Goal: Task Accomplishment & Management: Manage account settings

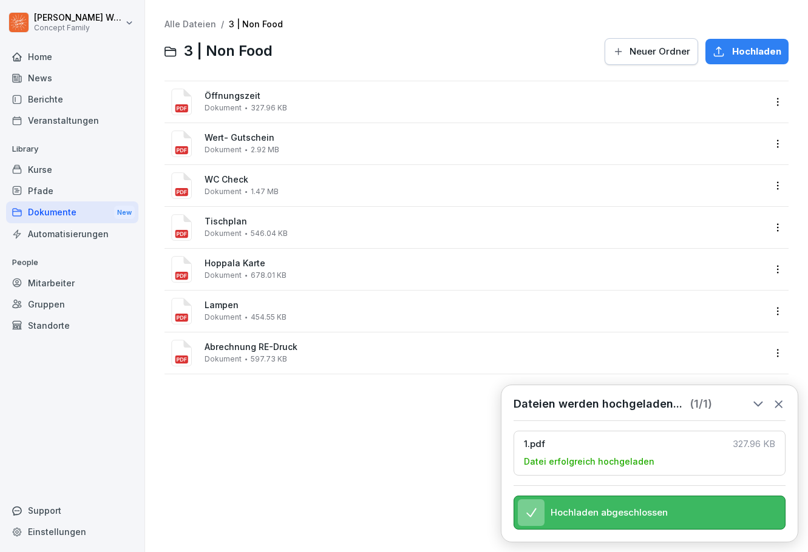
click at [775, 398] on icon at bounding box center [778, 404] width 13 height 13
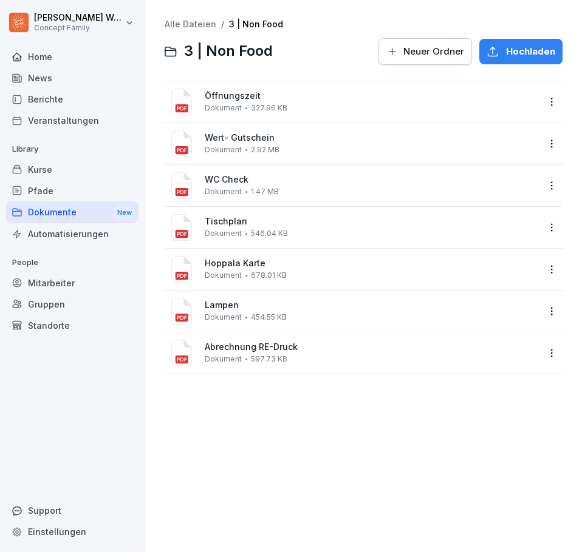
click at [546, 105] on html "[PERSON_NAME] Concept Family Home News Berichte Veranstaltungen Library Kurse P…" at bounding box center [291, 276] width 582 height 552
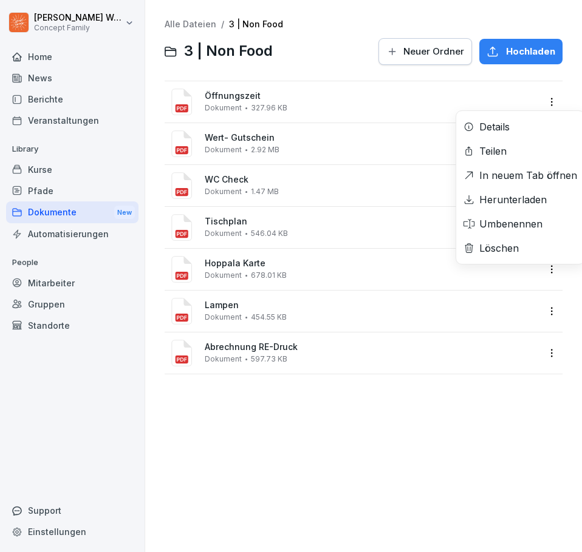
click at [506, 253] on div "Löschen" at bounding box center [498, 248] width 39 height 15
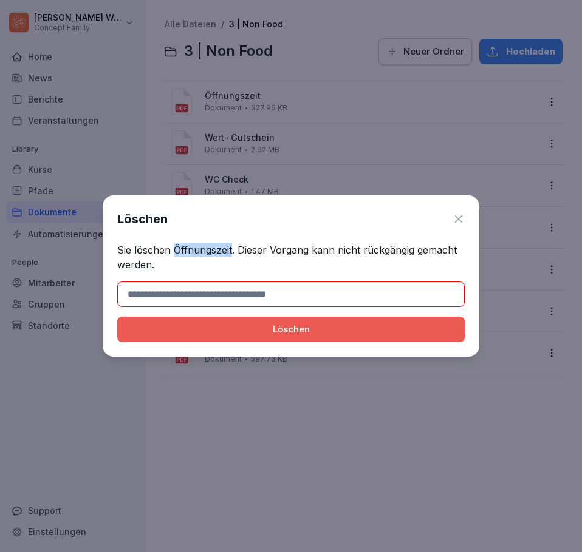
drag, startPoint x: 175, startPoint y: 250, endPoint x: 233, endPoint y: 251, distance: 57.1
click at [233, 251] on p "Sie löschen Öffnungszeit. Dieser Vorgang kann nicht rückgängig gemacht werden." at bounding box center [290, 257] width 347 height 29
copy p "Öffnungszeit"
click at [232, 287] on input at bounding box center [290, 294] width 347 height 25
paste input "**********"
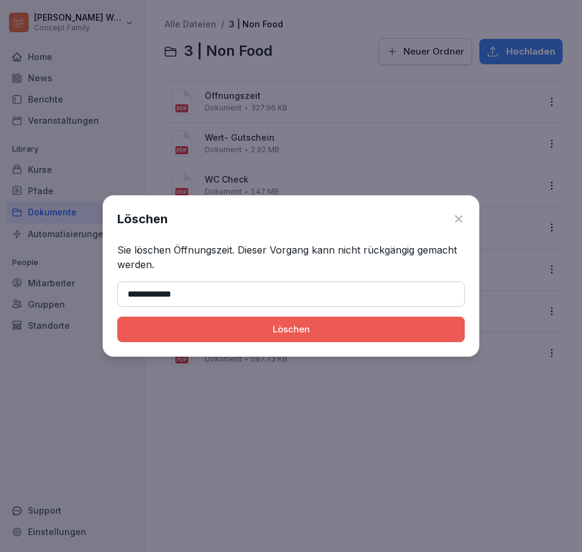
type input "**********"
click at [280, 335] on div "Löschen" at bounding box center [291, 329] width 328 height 13
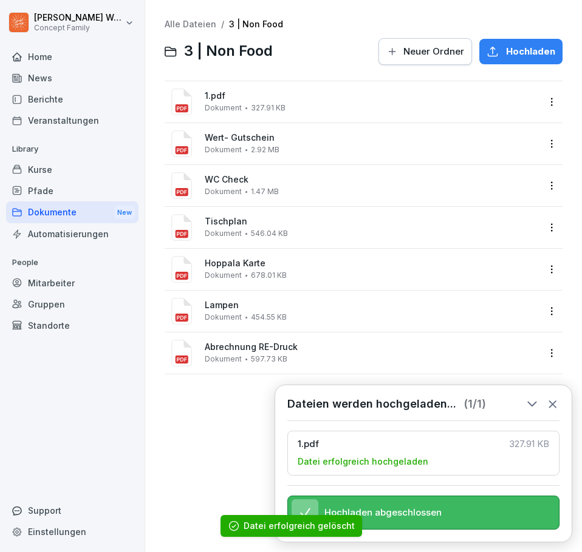
click at [545, 106] on html "[PERSON_NAME] Concept Family Home News Berichte Veranstaltungen Library Kurse P…" at bounding box center [291, 276] width 582 height 552
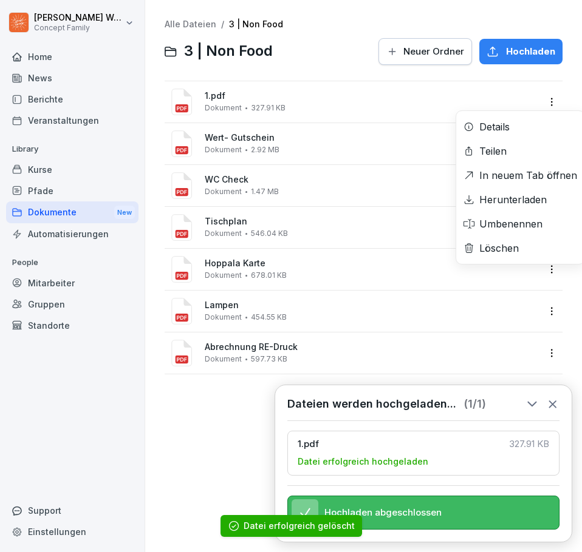
click at [545, 106] on html "[PERSON_NAME] Concept Family Home News Berichte Veranstaltungen Library Kurse P…" at bounding box center [291, 276] width 582 height 552
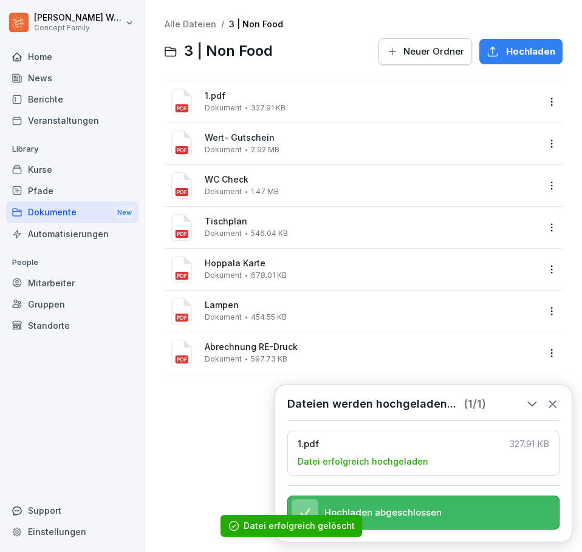
click at [540, 107] on html "[PERSON_NAME] Concept Family Home News Berichte Veranstaltungen Library Kurse P…" at bounding box center [291, 276] width 582 height 552
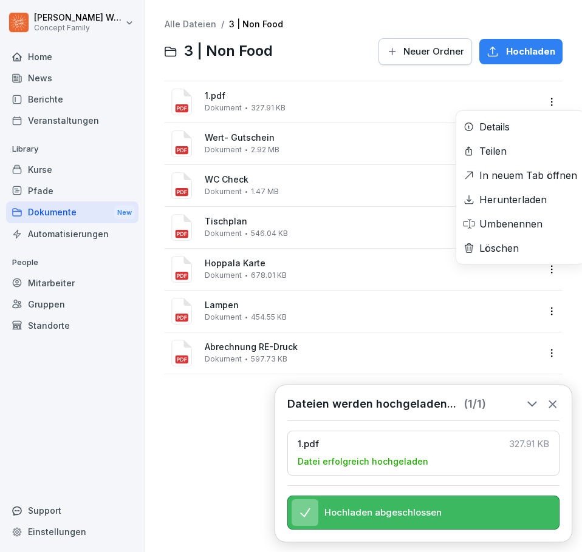
click at [497, 224] on div "Umbenennen" at bounding box center [510, 224] width 63 height 15
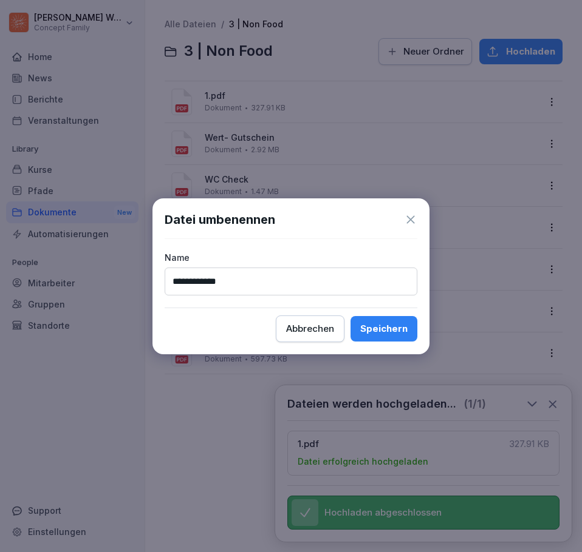
type input "**********"
click at [393, 327] on div "Speichern" at bounding box center [383, 328] width 47 height 13
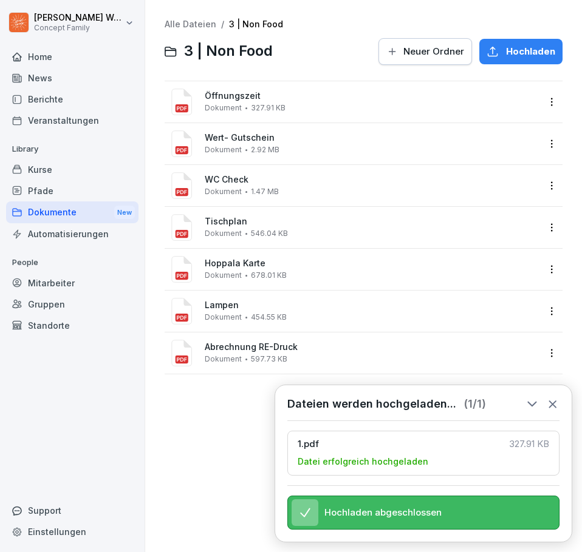
click at [551, 398] on icon at bounding box center [552, 404] width 13 height 13
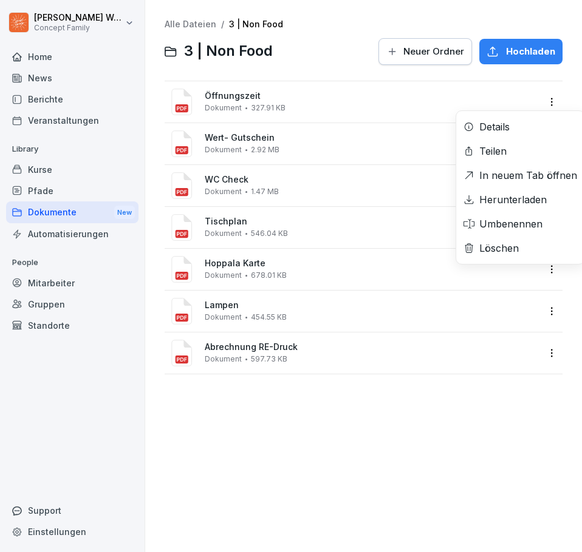
click at [542, 101] on html "[PERSON_NAME] Concept Family Home News Berichte Veranstaltungen Library Kurse P…" at bounding box center [291, 276] width 582 height 552
click at [504, 256] on div "Löschen" at bounding box center [520, 248] width 128 height 24
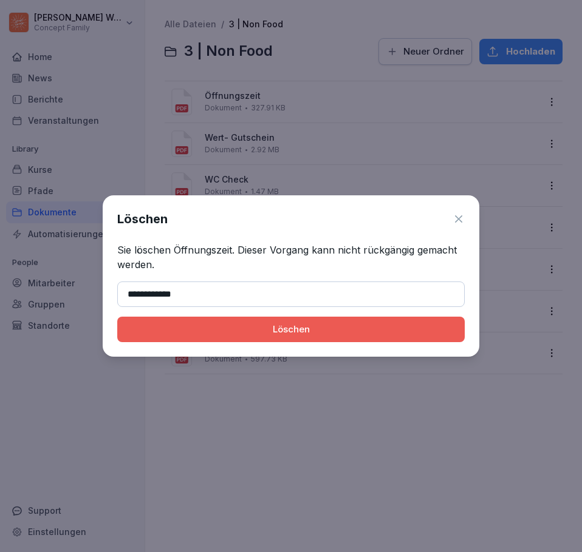
type input "**********"
click at [330, 333] on div "Löschen" at bounding box center [291, 329] width 328 height 13
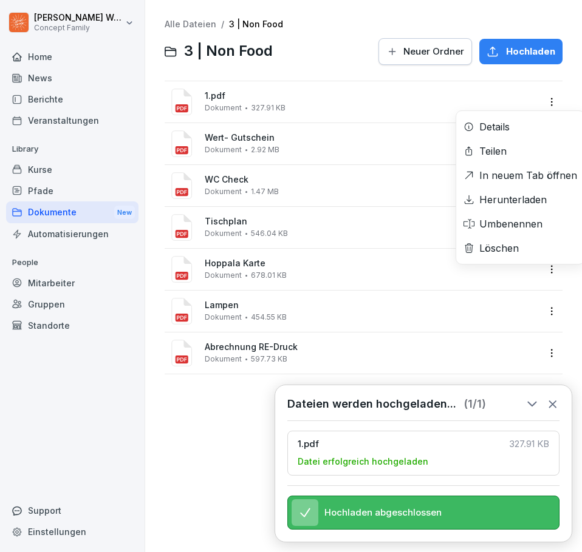
click at [548, 100] on html "[PERSON_NAME] Concept Family Home News Berichte Veranstaltungen Library Kurse P…" at bounding box center [291, 276] width 582 height 552
click at [525, 221] on div "Umbenennen" at bounding box center [510, 224] width 63 height 15
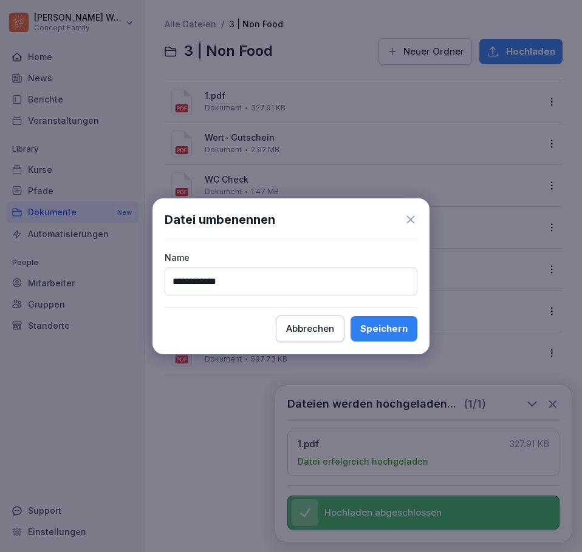
type input "**********"
click at [395, 331] on div "Speichern" at bounding box center [383, 328] width 47 height 13
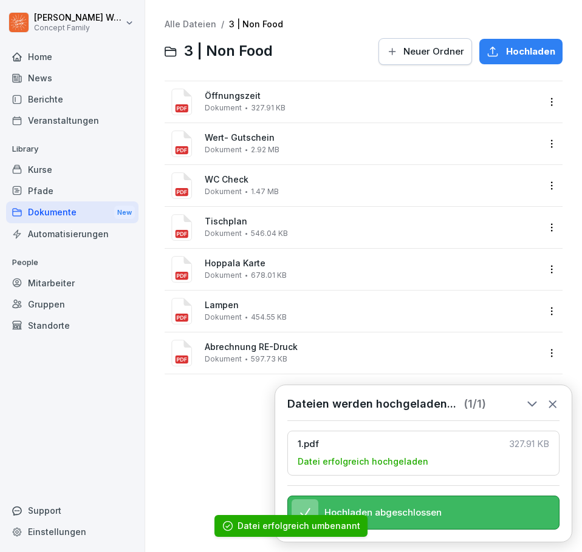
click at [168, 456] on div "Alle Dateien / 3 | Non Food 3 | Non Food Neuer Ordner Hochladen Öffnungszeit Do…" at bounding box center [363, 276] width 418 height 534
click at [554, 401] on icon at bounding box center [552, 404] width 7 height 7
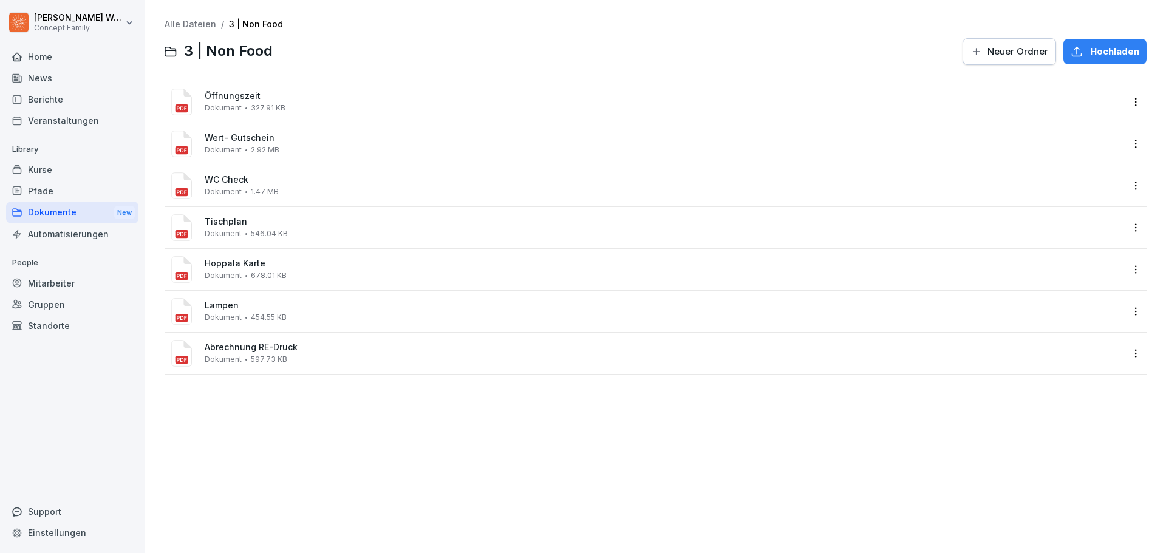
click at [406, 48] on div at bounding box center [617, 51] width 675 height 29
click at [425, 42] on div at bounding box center [617, 51] width 675 height 29
